Goal: Transaction & Acquisition: Purchase product/service

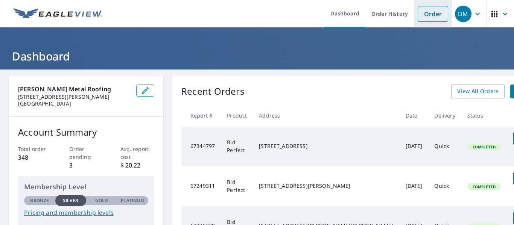
click at [421, 11] on link "Order" at bounding box center [433, 14] width 30 height 16
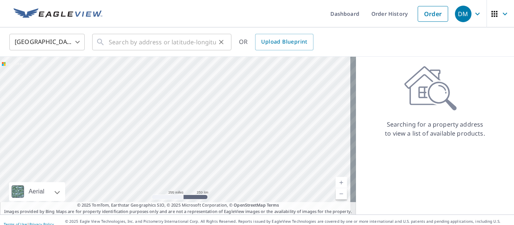
click at [216, 46] on div at bounding box center [221, 42] width 10 height 11
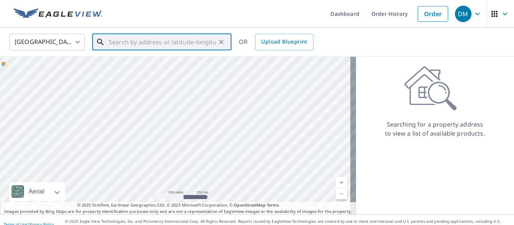
click at [208, 42] on input "text" at bounding box center [162, 42] width 107 height 21
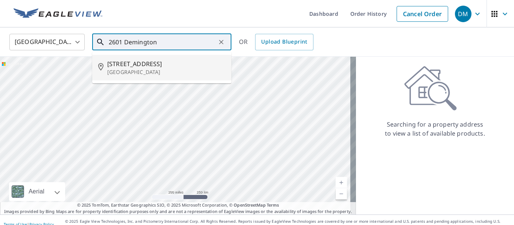
click at [185, 67] on span "[STREET_ADDRESS]" at bounding box center [166, 63] width 118 height 9
type input "[STREET_ADDRESS]"
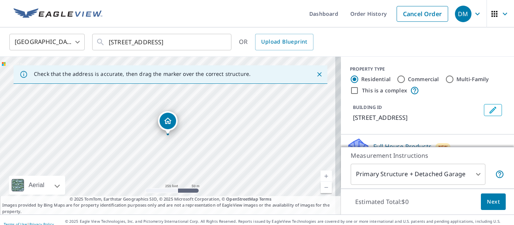
click at [320, 175] on link "Current Level 17, Zoom In" at bounding box center [325, 176] width 11 height 11
click at [320, 175] on link "Current Level 18, Zoom In" at bounding box center [325, 176] width 11 height 11
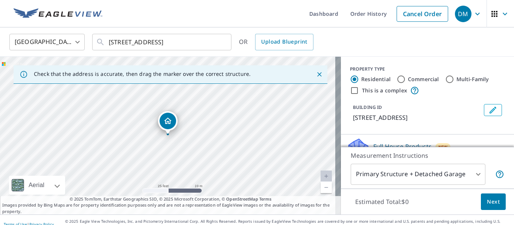
click at [320, 175] on link "Current Level 20, Zoom In Disabled" at bounding box center [325, 176] width 11 height 11
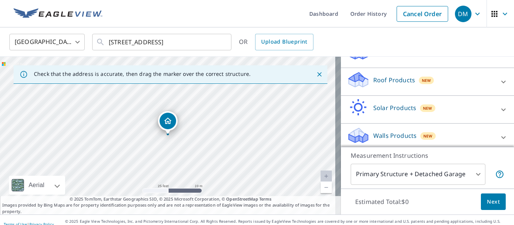
scroll to position [95, 0]
click at [499, 86] on icon at bounding box center [503, 81] width 9 height 9
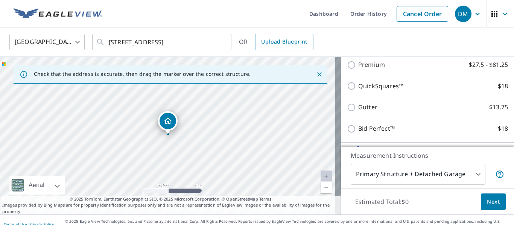
scroll to position [143, 0]
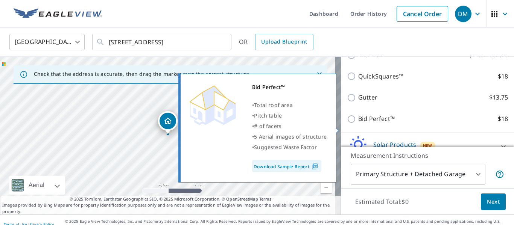
click at [348, 124] on input "Bid Perfect™ $18" at bounding box center [352, 119] width 11 height 9
checkbox input "true"
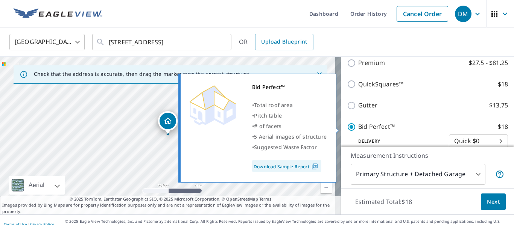
scroll to position [150, 0]
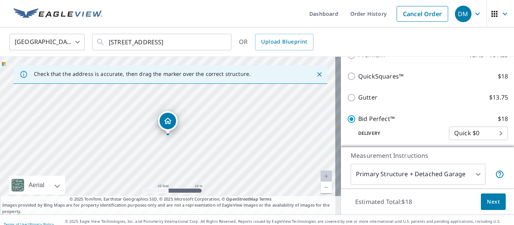
click at [487, 198] on span "Next" at bounding box center [493, 201] width 13 height 9
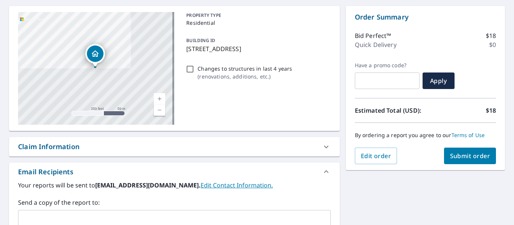
scroll to position [77, 0]
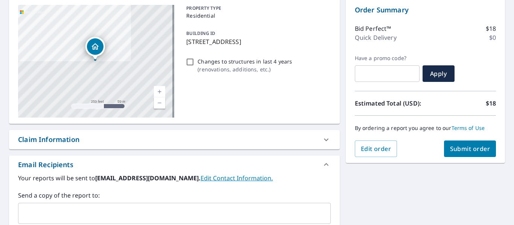
click at [477, 141] on button "Submit order" at bounding box center [470, 149] width 52 height 17
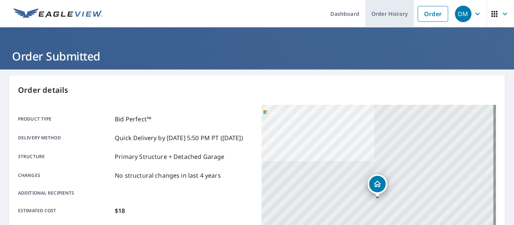
drag, startPoint x: 422, startPoint y: 12, endPoint x: 401, endPoint y: 18, distance: 22.2
click at [422, 12] on link "Order" at bounding box center [433, 14] width 30 height 16
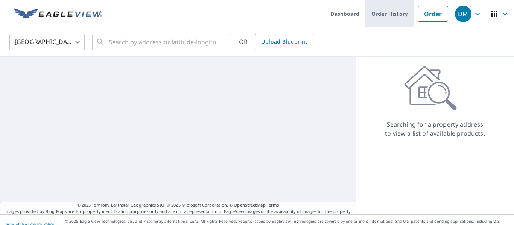
click at [389, 16] on link "Order History" at bounding box center [389, 13] width 49 height 27
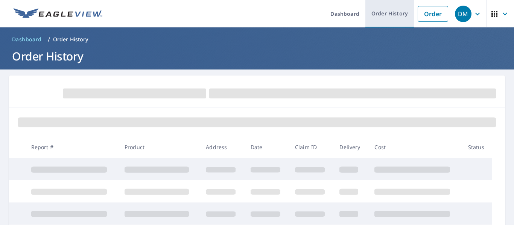
click at [388, 17] on link "Order History" at bounding box center [389, 13] width 49 height 27
